Goal: Information Seeking & Learning: Learn about a topic

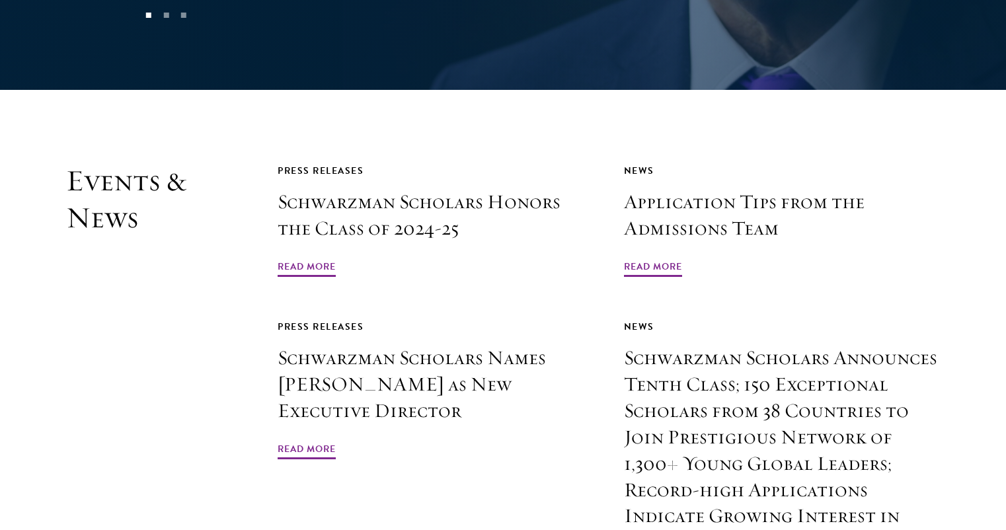
scroll to position [3040, 0]
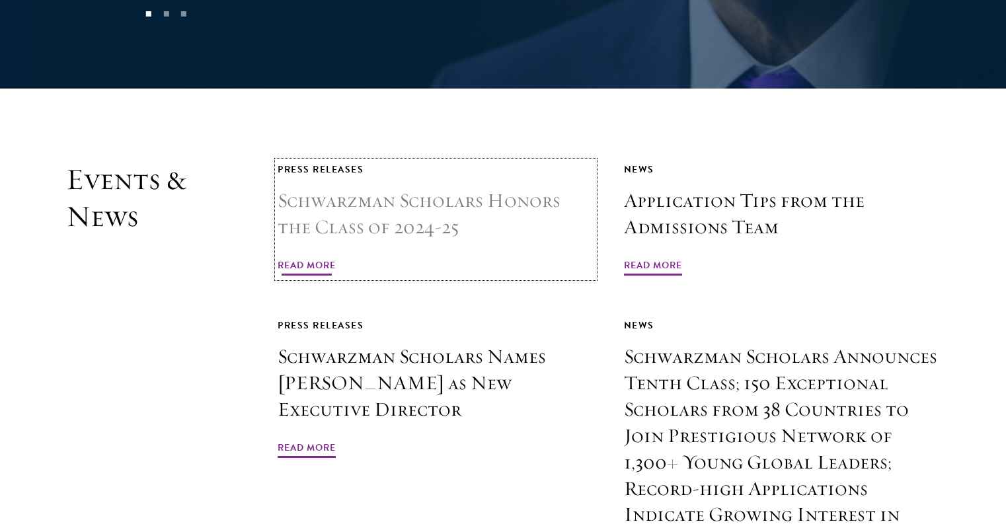
click at [315, 257] on span "Read More" at bounding box center [307, 267] width 58 height 20
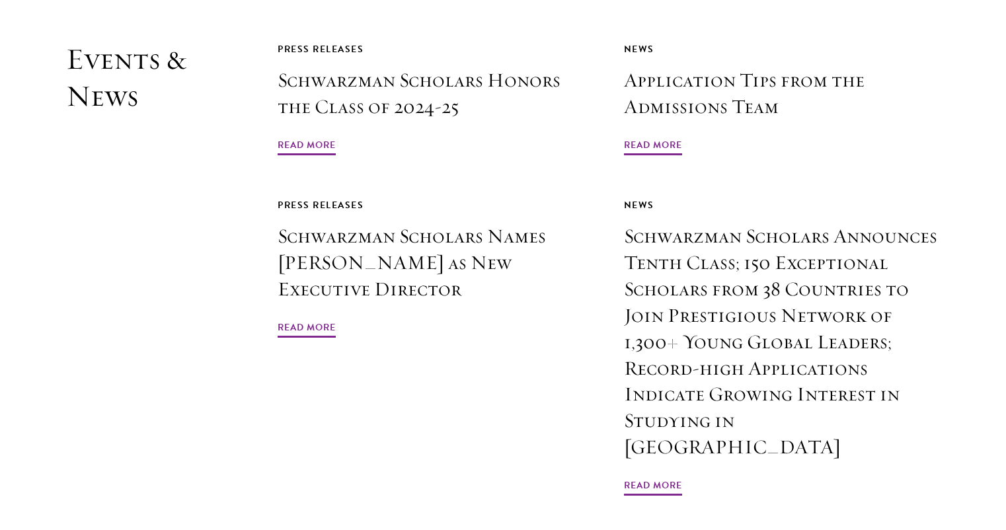
scroll to position [3161, 0]
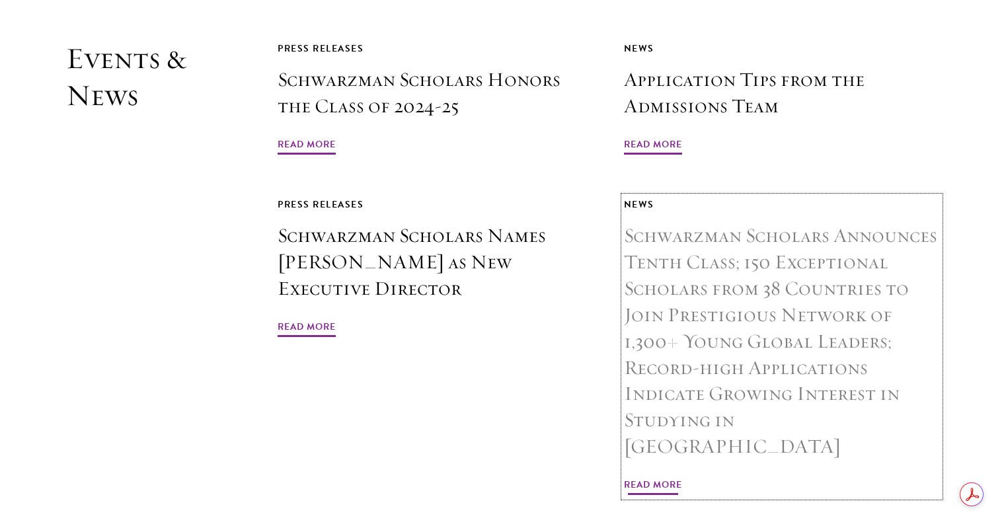
click at [659, 477] on span "Read More" at bounding box center [653, 487] width 58 height 20
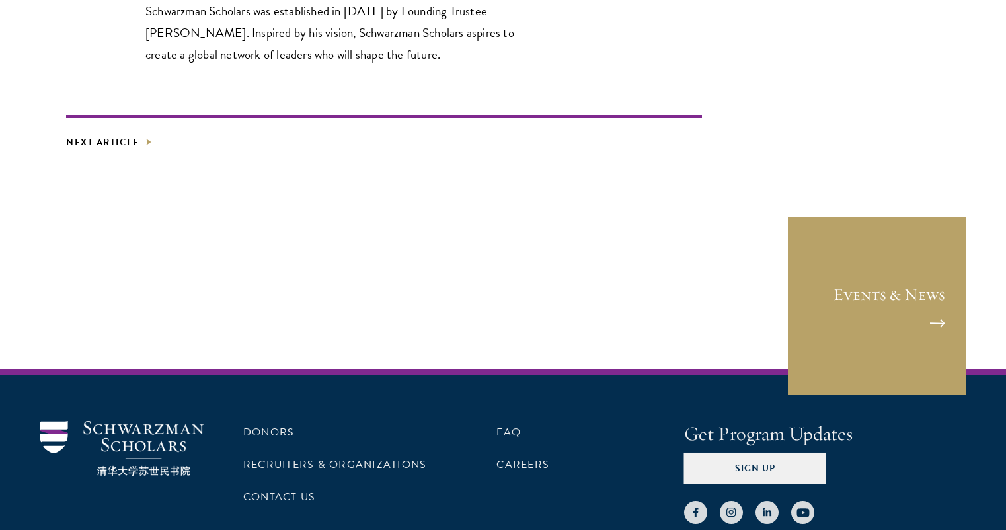
scroll to position [2608, 0]
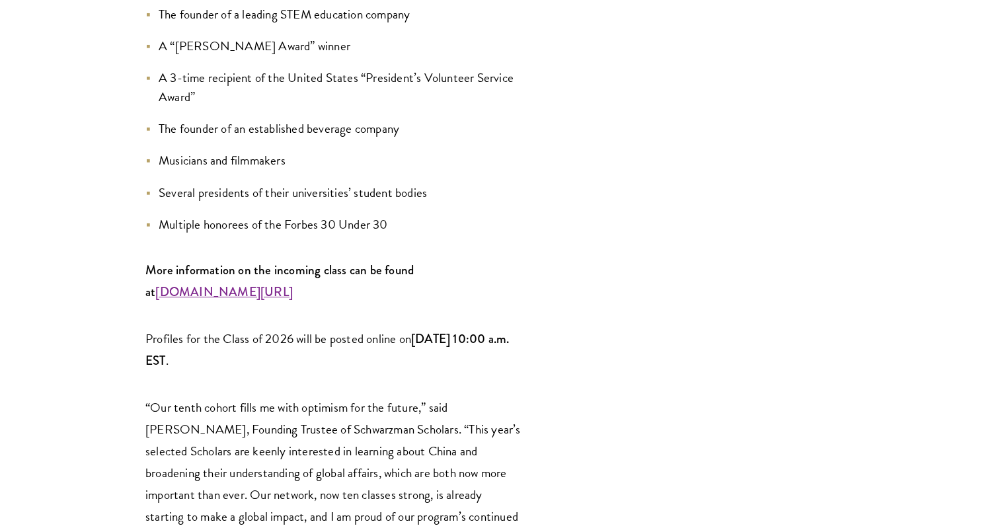
scroll to position [1839, 0]
